Goal: Register for event/course

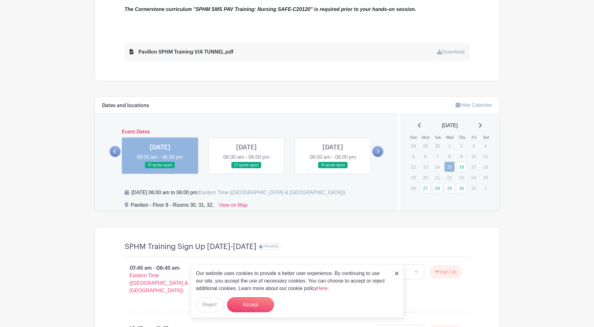
scroll to position [300, 0]
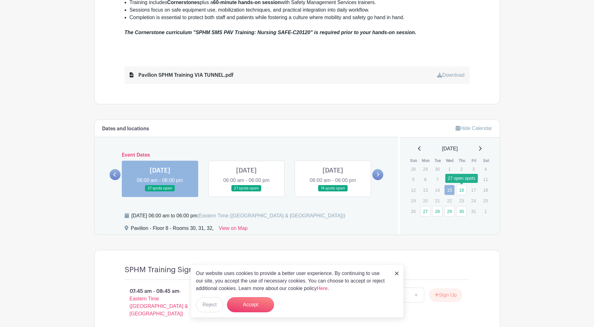
click at [462, 190] on link "16" at bounding box center [461, 190] width 10 height 10
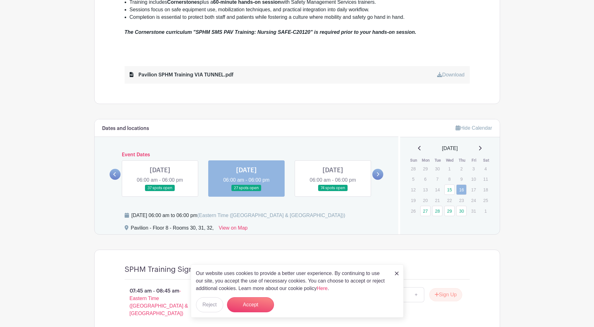
scroll to position [300, 0]
click at [423, 215] on link "27" at bounding box center [425, 211] width 10 height 10
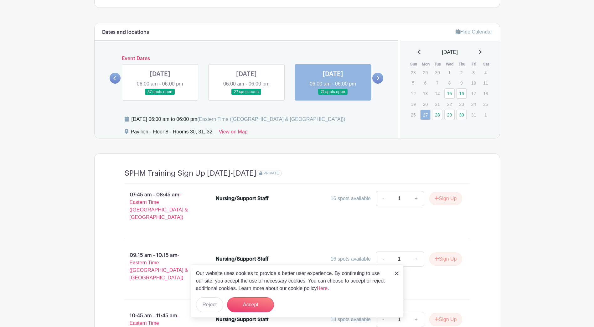
scroll to position [352, 0]
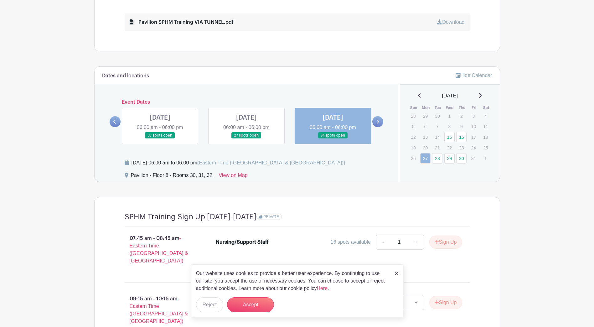
click at [482, 97] on icon at bounding box center [480, 95] width 3 height 4
click at [449, 114] on link "29" at bounding box center [450, 116] width 10 height 10
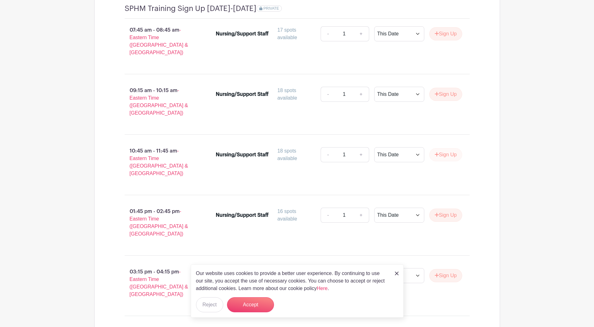
scroll to position [572, 0]
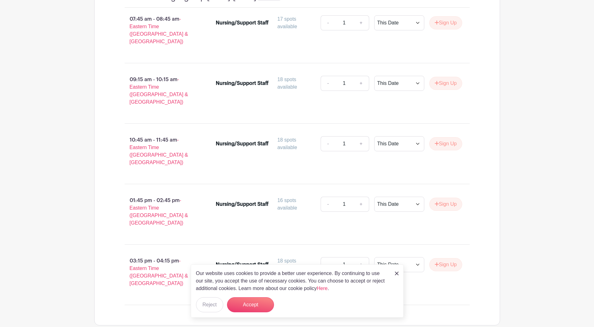
click at [398, 272] on img at bounding box center [397, 274] width 4 height 4
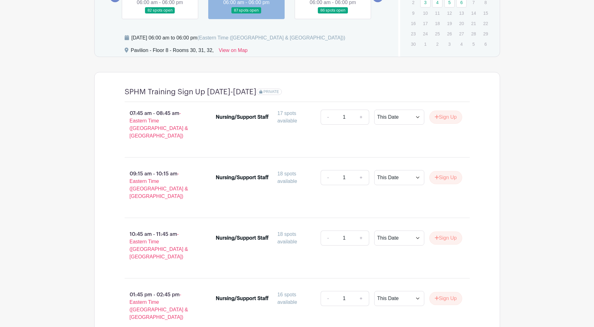
scroll to position [415, 0]
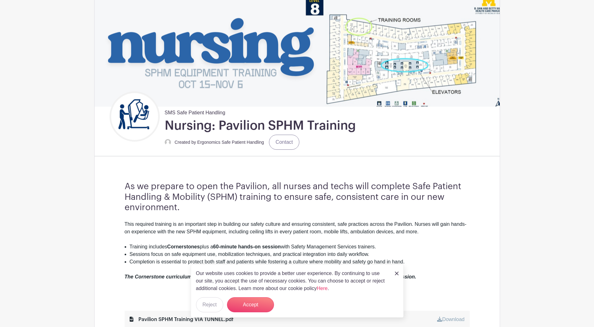
scroll to position [125, 0]
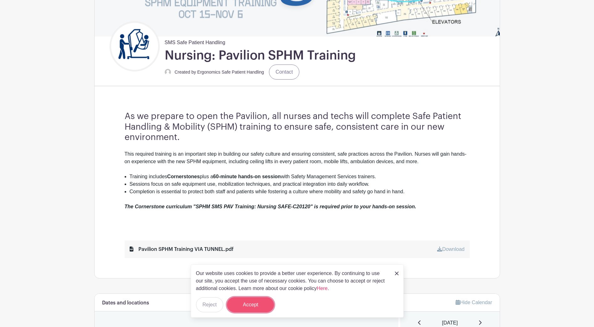
drag, startPoint x: 255, startPoint y: 308, endPoint x: 260, endPoint y: 303, distance: 7.3
click at [256, 308] on button "Accept" at bounding box center [250, 304] width 47 height 15
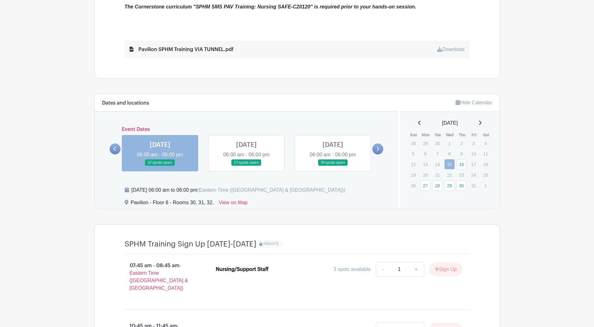
scroll to position [376, 0]
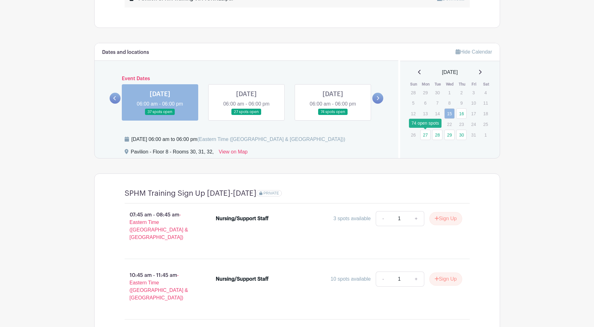
drag, startPoint x: 426, startPoint y: 136, endPoint x: 432, endPoint y: 139, distance: 6.2
click at [426, 136] on link "27" at bounding box center [425, 135] width 10 height 10
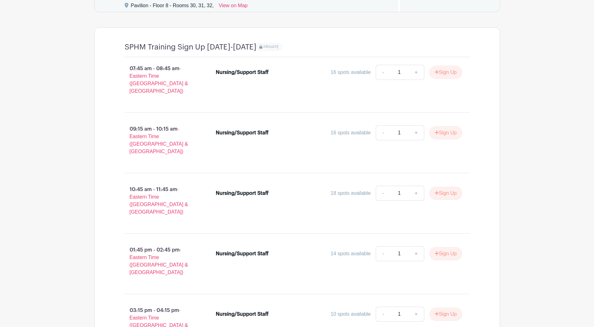
scroll to position [446, 0]
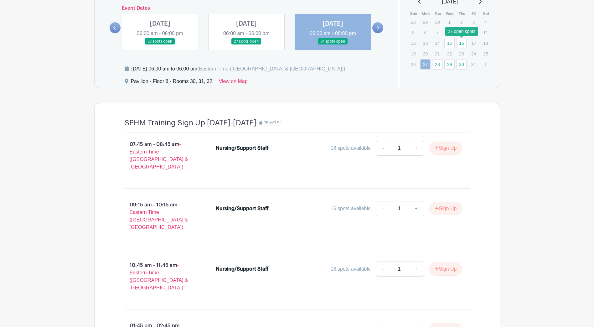
click at [462, 46] on link "16" at bounding box center [461, 43] width 10 height 10
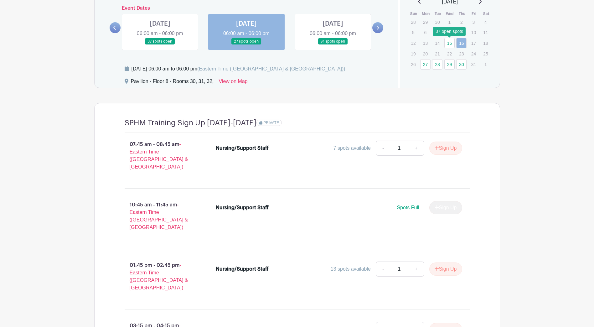
click at [448, 43] on link "15" at bounding box center [450, 43] width 10 height 10
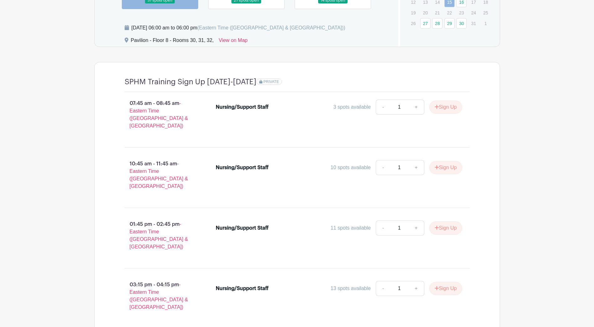
scroll to position [456, 0]
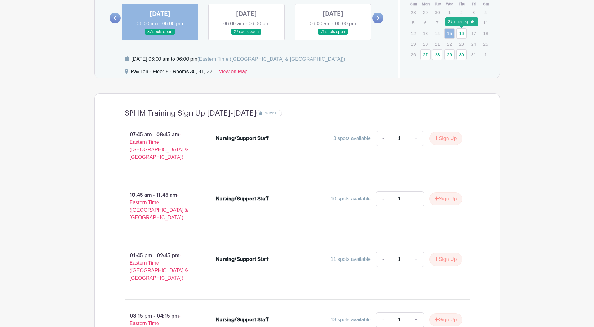
click at [463, 36] on link "16" at bounding box center [461, 33] width 10 height 10
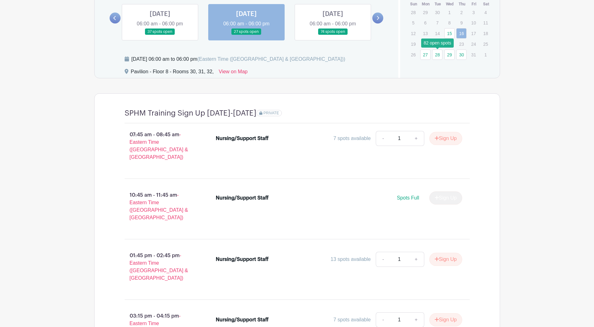
click at [439, 57] on link "28" at bounding box center [437, 55] width 10 height 10
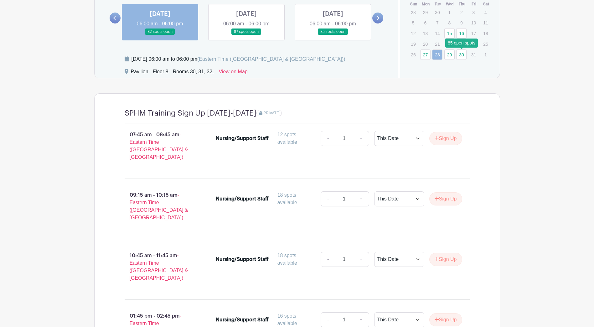
drag, startPoint x: 461, startPoint y: 57, endPoint x: 477, endPoint y: 63, distance: 16.9
click at [461, 57] on link "30" at bounding box center [461, 55] width 10 height 10
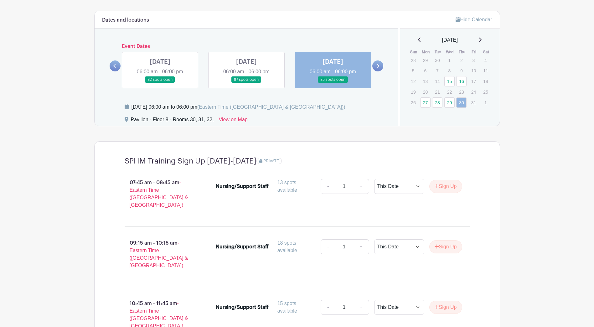
scroll to position [352, 0]
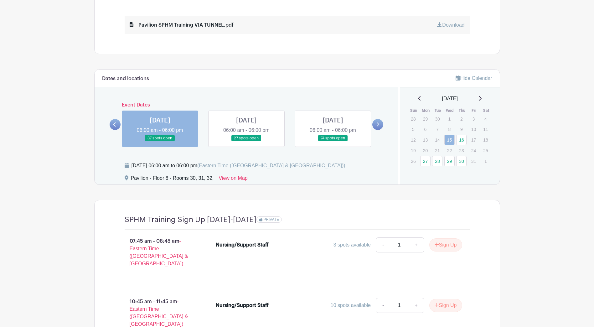
scroll to position [407, 0]
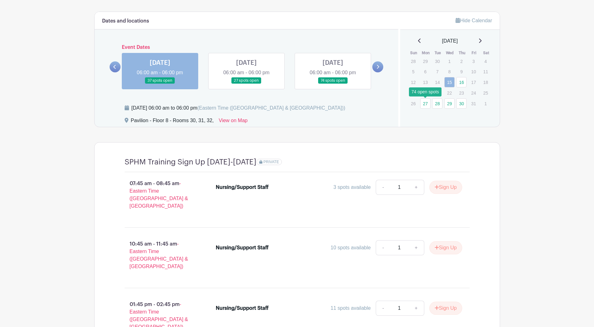
click at [429, 106] on link "27" at bounding box center [425, 103] width 10 height 10
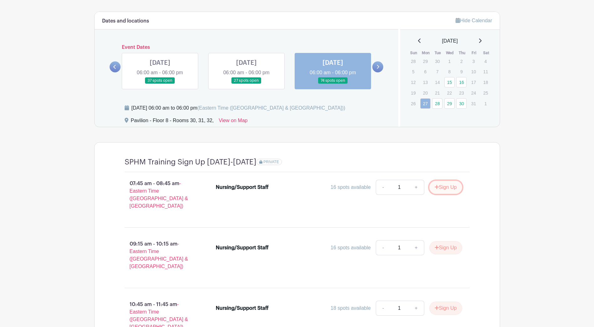
click at [437, 189] on icon "submit" at bounding box center [437, 187] width 4 height 5
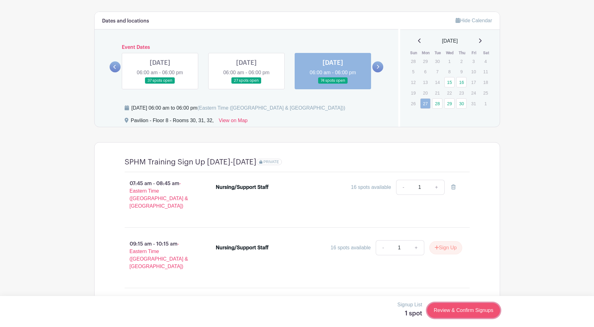
click at [438, 310] on link "Review & Confirm Signups" at bounding box center [463, 310] width 73 height 15
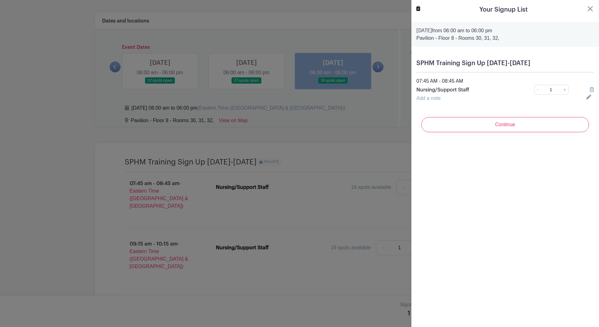
click at [590, 91] on icon at bounding box center [592, 89] width 4 height 5
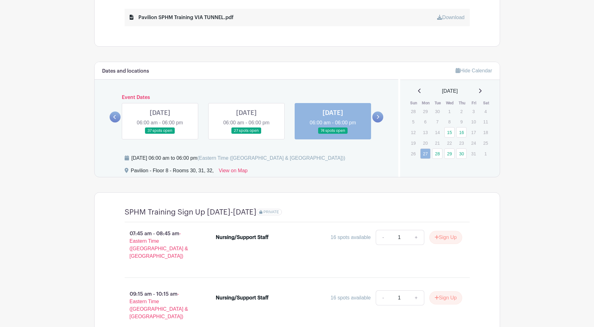
scroll to position [313, 0]
